Goal: Find specific page/section: Find specific page/section

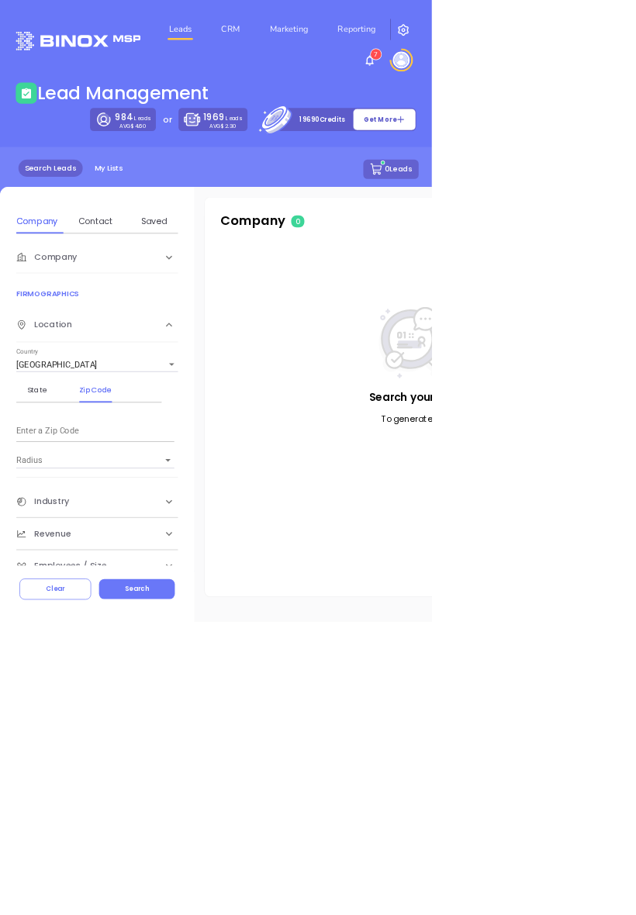
click at [153, 252] on link "My Lists" at bounding box center [159, 248] width 61 height 26
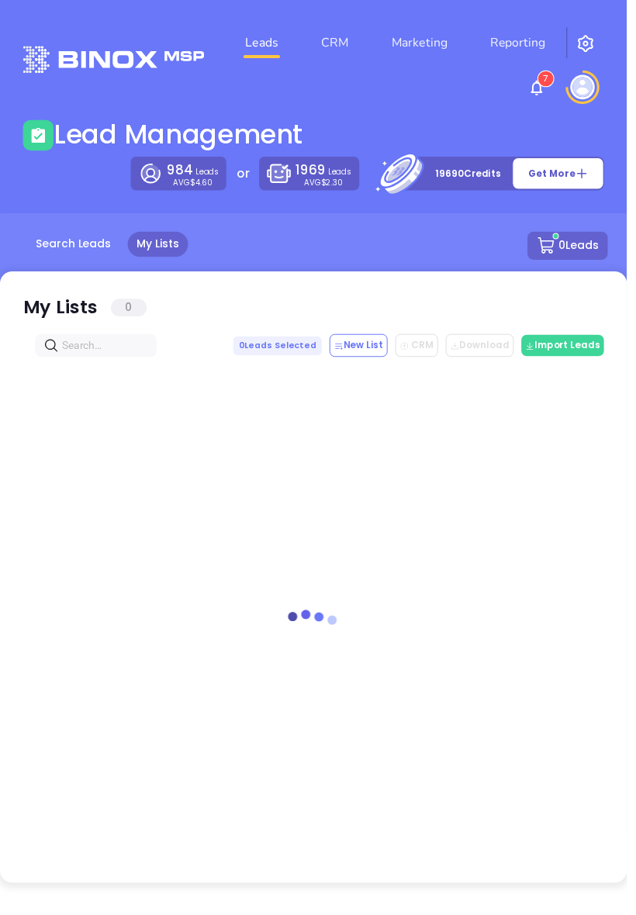
click at [49, 253] on link "Search Leads" at bounding box center [74, 248] width 95 height 26
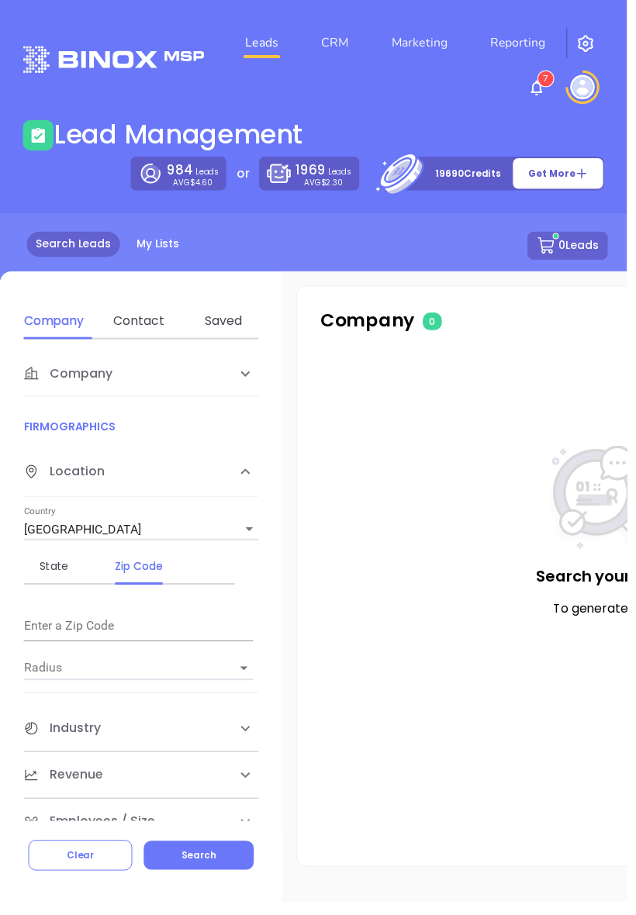
click at [64, 246] on link "Search Leads" at bounding box center [74, 248] width 95 height 26
click at [336, 57] on link "CRM" at bounding box center [339, 43] width 40 height 31
